Goal: Navigation & Orientation: Go to known website

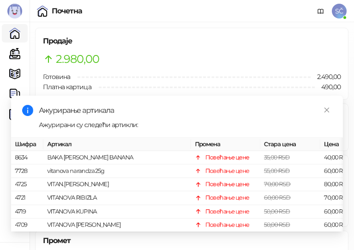
click at [79, 7] on div "Почетна" at bounding box center [67, 10] width 30 height 7
click at [79, 15] on div "Почетна" at bounding box center [67, 10] width 30 height 7
